Goal: Information Seeking & Learning: Find specific page/section

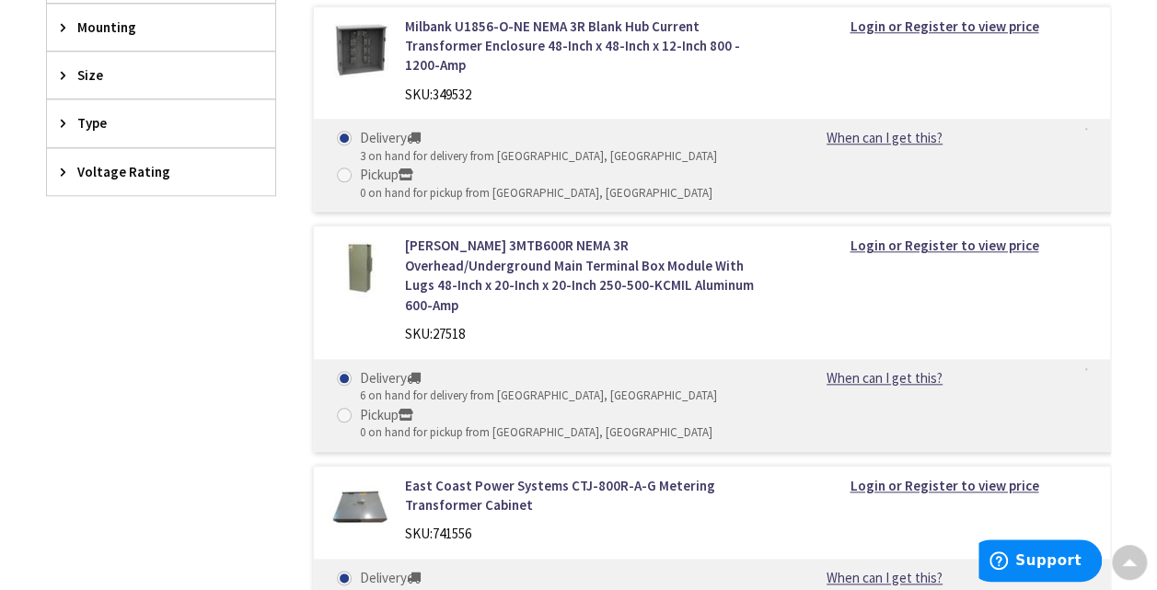
scroll to position [828, 0]
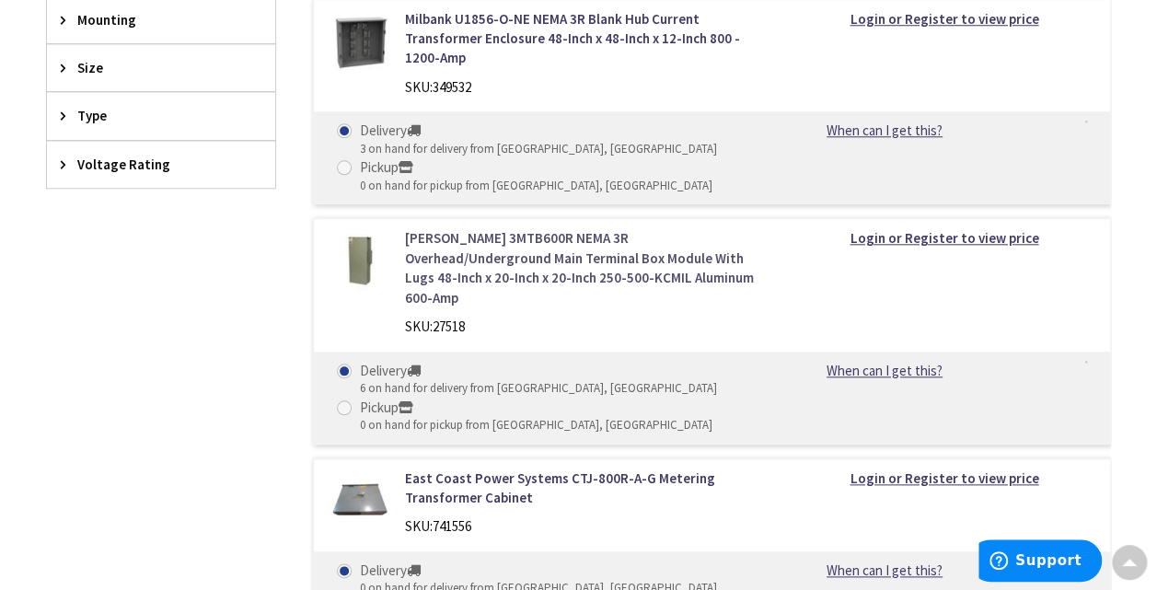
click at [665, 228] on link "[PERSON_NAME] 3MTB600R NEMA 3R Overhead/Underground Main Terminal Box Module Wi…" at bounding box center [584, 267] width 359 height 79
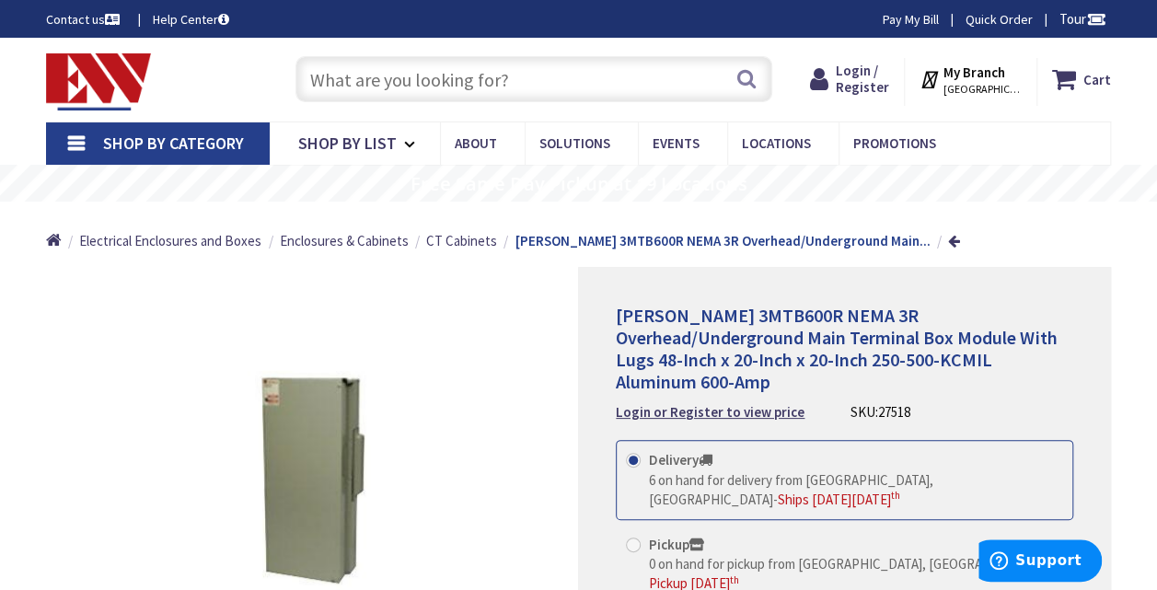
click at [464, 79] on input "text" at bounding box center [533, 79] width 477 height 46
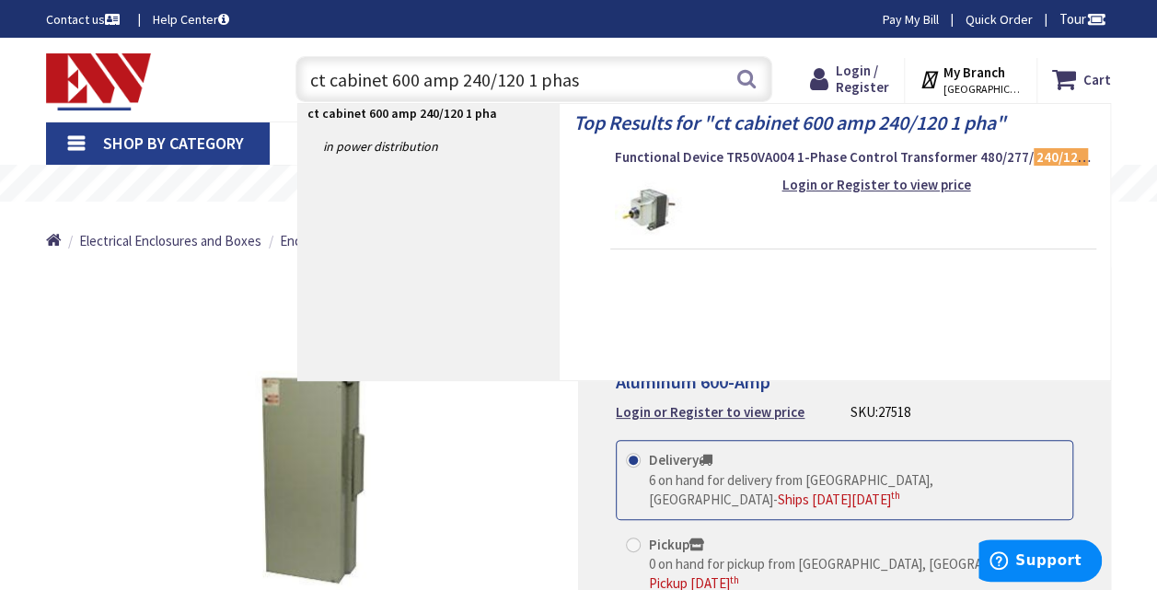
type input "ct cabinet 600 amp 240/120 1 phase"
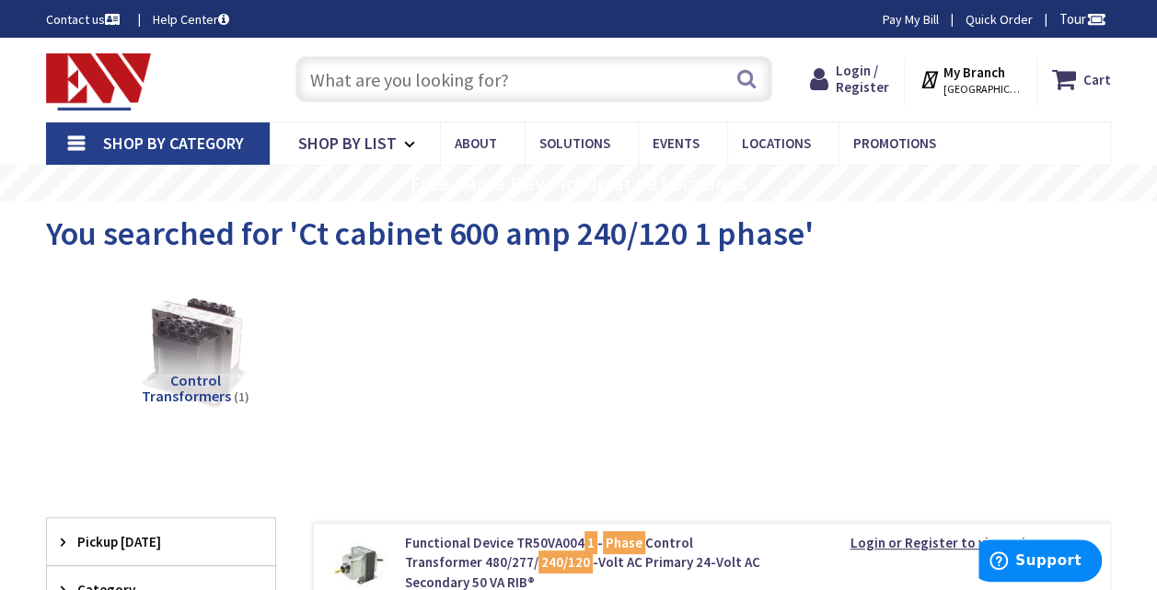
click at [522, 84] on input "text" at bounding box center [533, 79] width 477 height 46
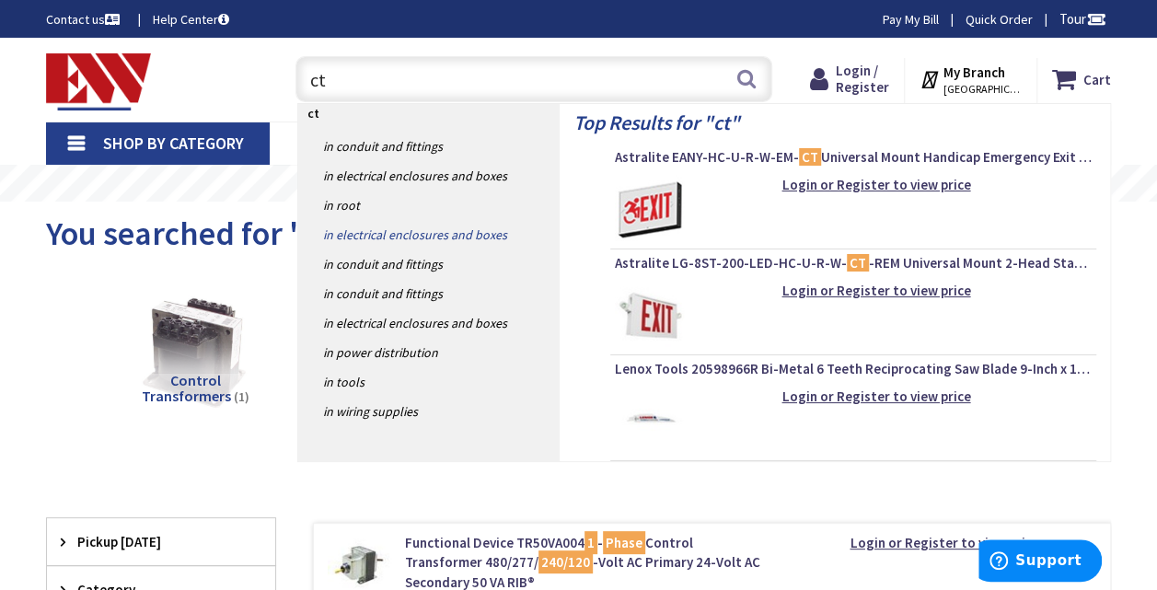
type input "ct"
click at [428, 232] on link "in Electrical Enclosures and Boxes" at bounding box center [428, 234] width 261 height 29
